Goal: Task Accomplishment & Management: Use online tool/utility

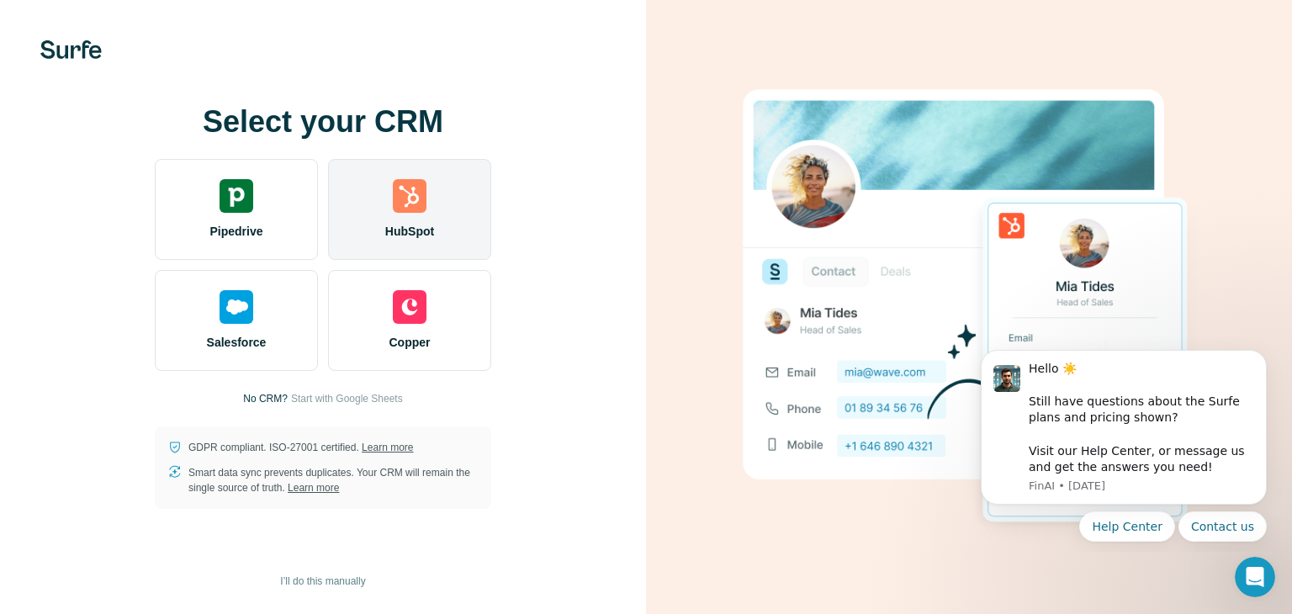
click at [394, 243] on div "HubSpot" at bounding box center [409, 209] width 163 height 101
